Goal: Check status: Check status

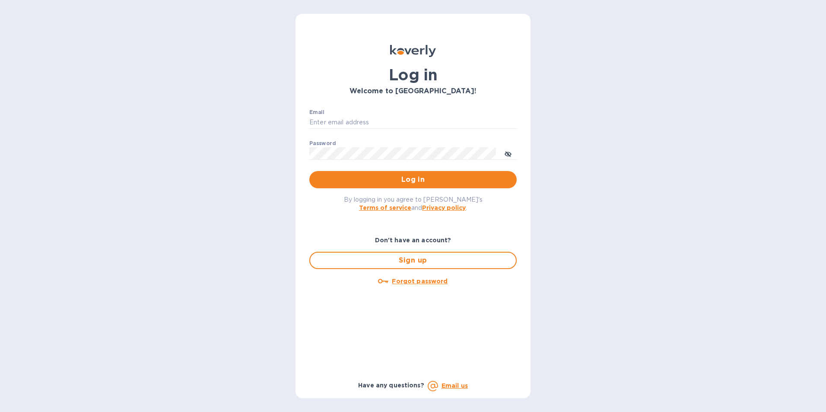
type input "[PERSON_NAME][EMAIL_ADDRESS][DOMAIN_NAME]"
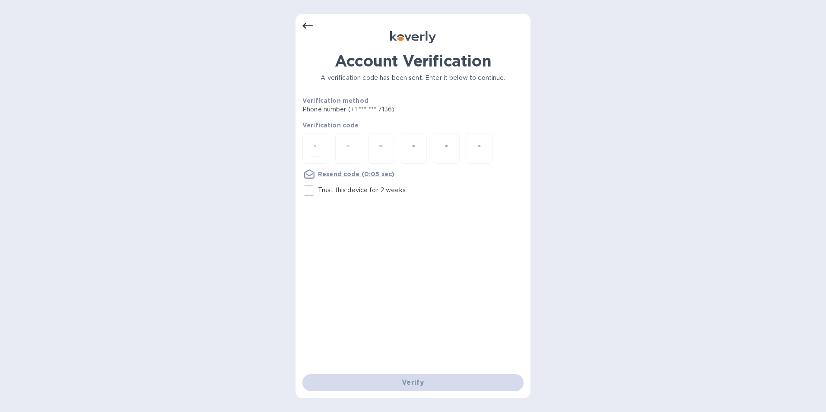
click at [317, 147] on input "number" at bounding box center [315, 148] width 11 height 16
type input "6"
type input "5"
type input "1"
type input "8"
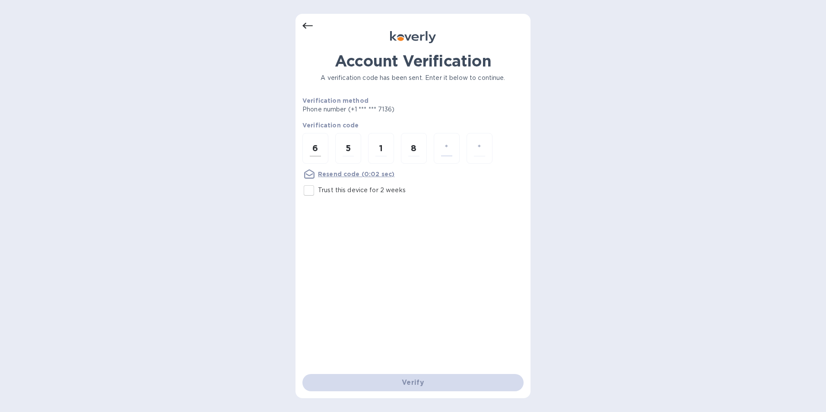
type input "2"
type input "4"
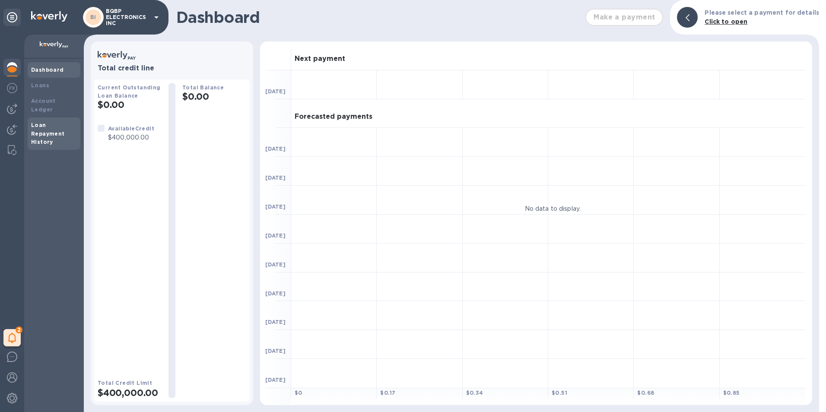
click at [64, 125] on div "Loan Repayment History" at bounding box center [54, 134] width 46 height 26
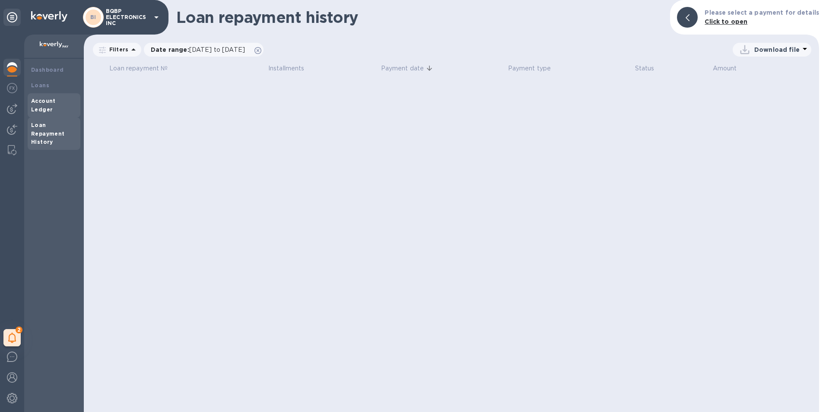
click at [39, 99] on b "Account Ledger" at bounding box center [43, 105] width 25 height 15
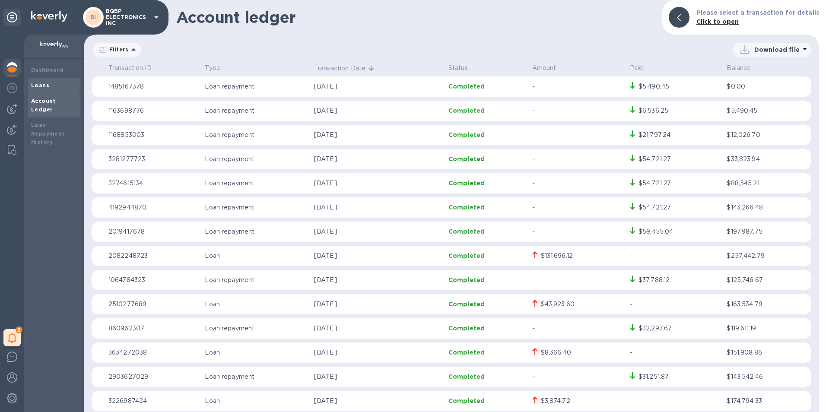
click at [40, 83] on b "Loans" at bounding box center [40, 85] width 18 height 6
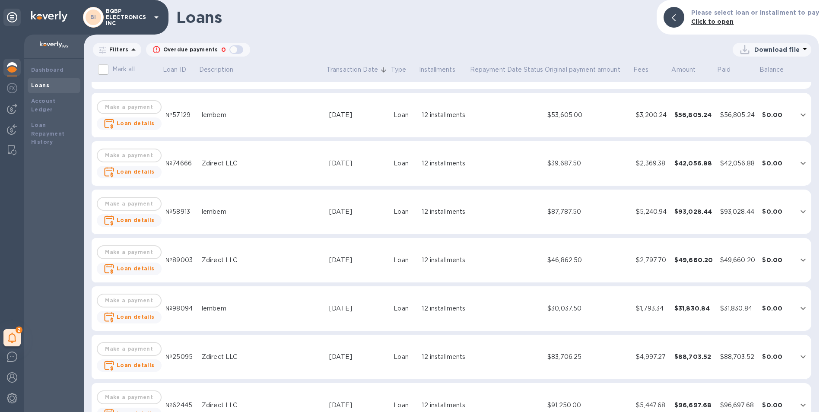
scroll to position [475, 0]
click at [352, 210] on div "[DATE]" at bounding box center [357, 211] width 57 height 9
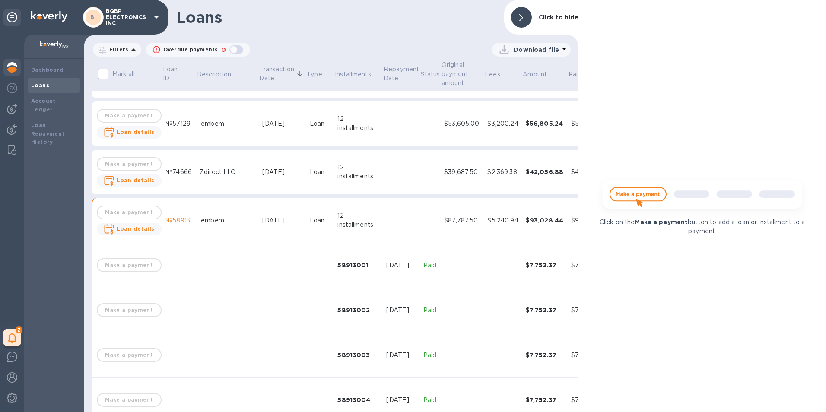
scroll to position [484, 0]
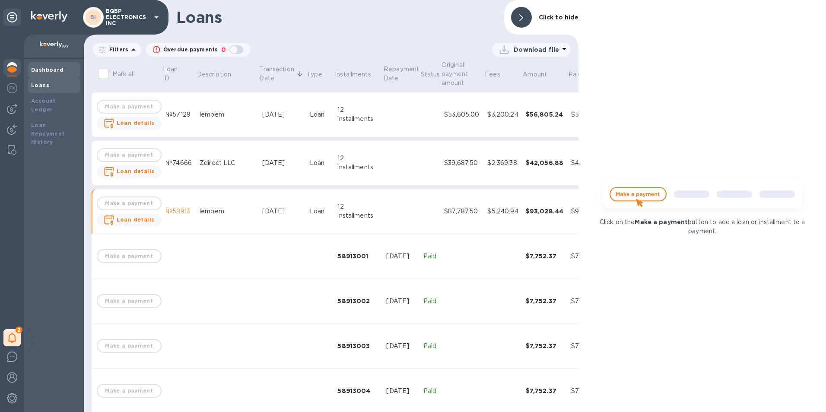
click at [51, 67] on b "Dashboard" at bounding box center [47, 70] width 33 height 6
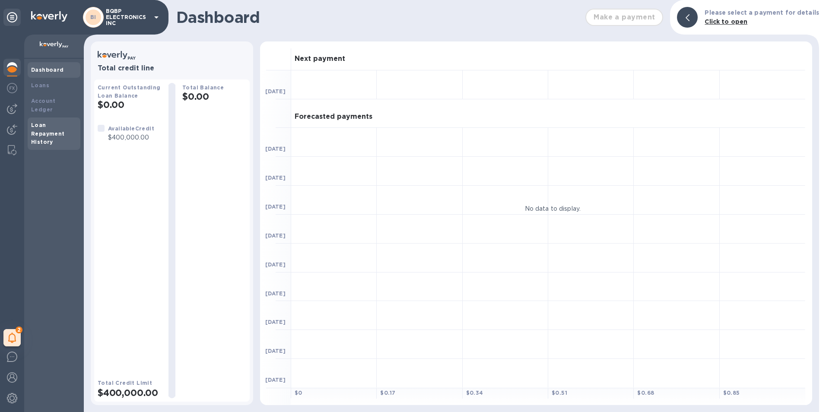
click at [44, 121] on div "Loan Repayment History" at bounding box center [54, 134] width 46 height 26
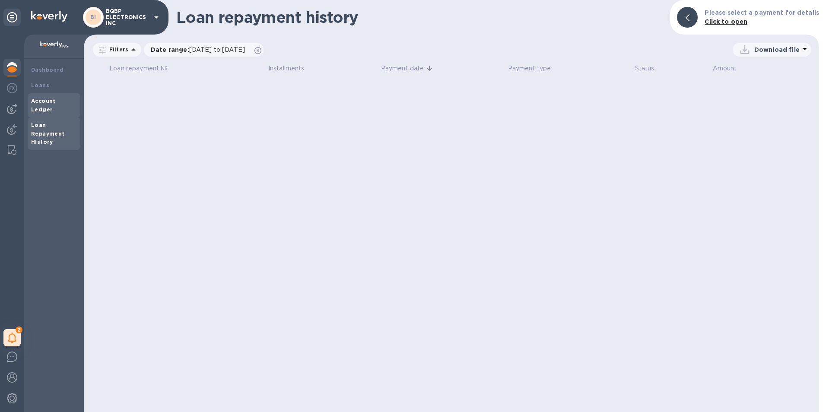
click at [44, 98] on b "Account Ledger" at bounding box center [43, 105] width 25 height 15
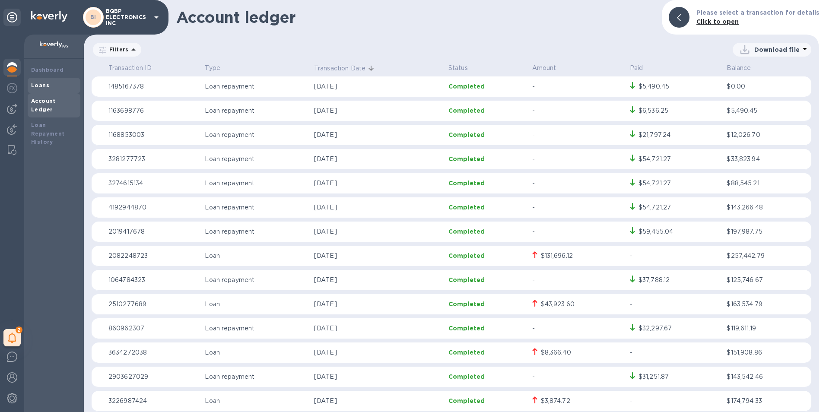
click at [44, 86] on b "Loans" at bounding box center [40, 85] width 18 height 6
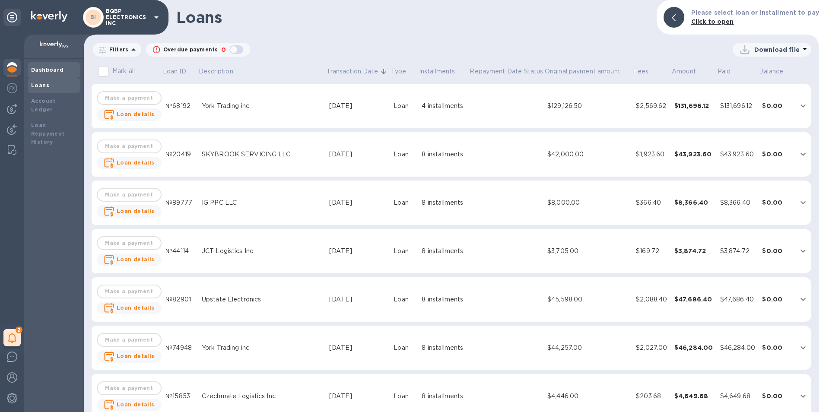
click at [45, 70] on b "Dashboard" at bounding box center [47, 70] width 33 height 6
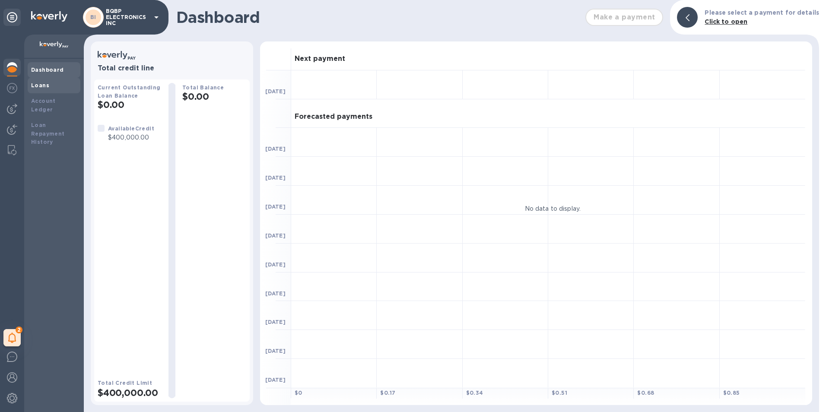
click at [43, 82] on b "Loans" at bounding box center [40, 85] width 18 height 6
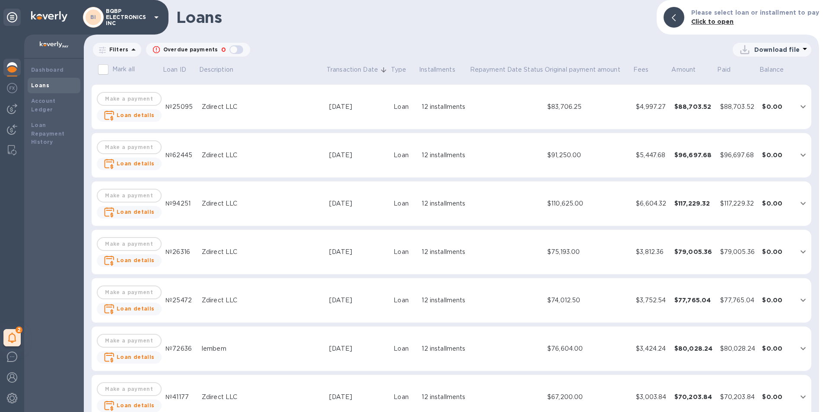
scroll to position [735, 0]
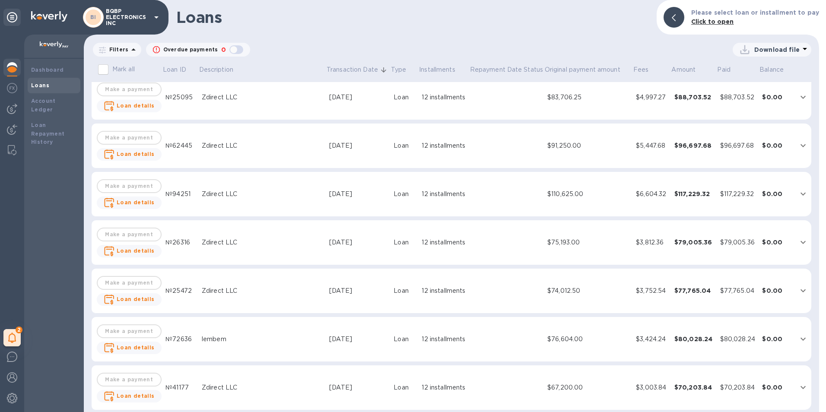
click at [273, 190] on div "Zdirect LLC" at bounding box center [262, 194] width 121 height 9
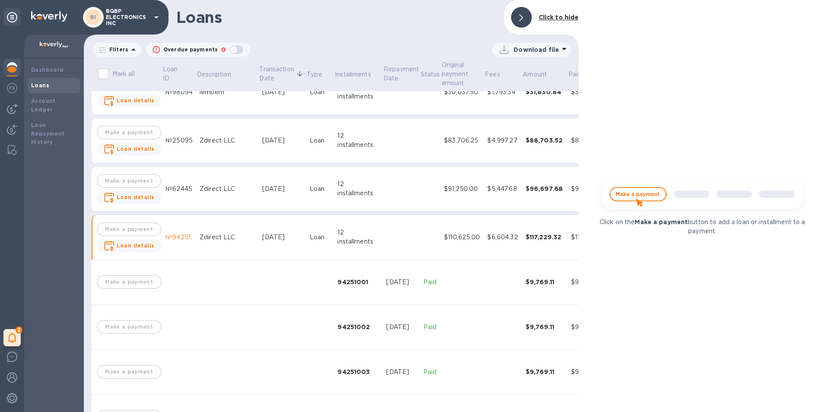
scroll to position [657, 0]
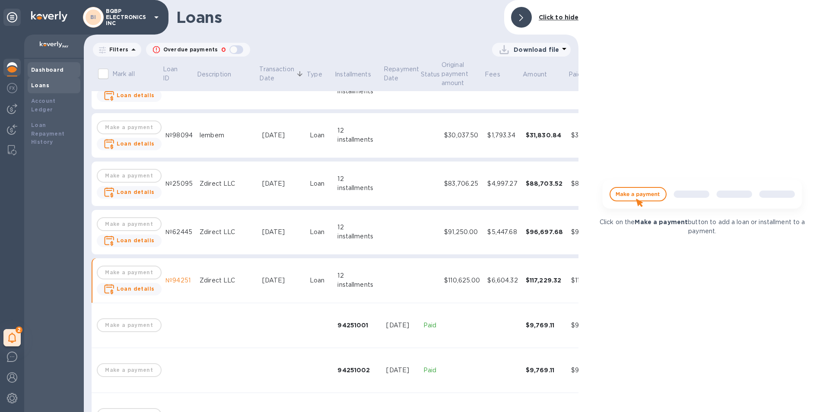
click at [41, 64] on div "Dashboard" at bounding box center [54, 70] width 53 height 16
